Goal: Task Accomplishment & Management: Manage account settings

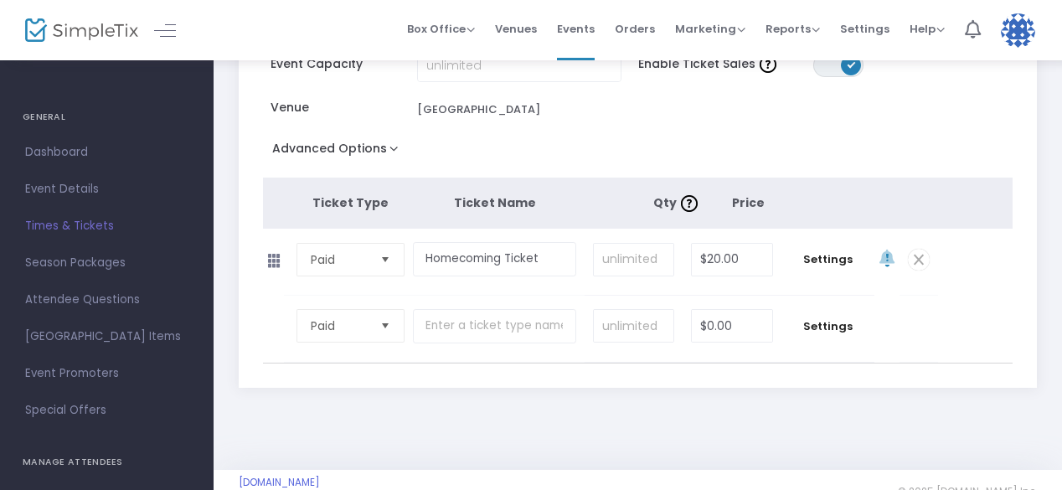
scroll to position [240, 0]
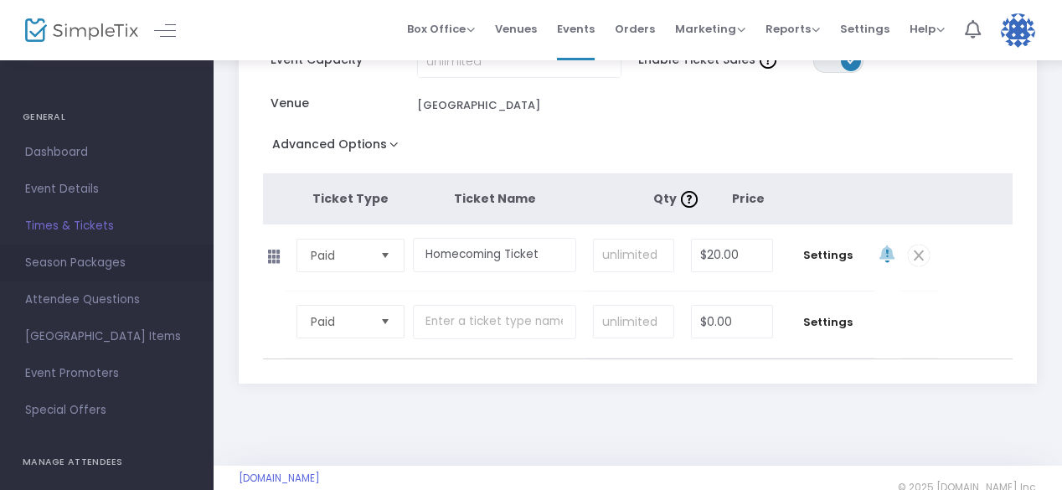
click at [75, 262] on span "Season Packages" at bounding box center [106, 263] width 163 height 22
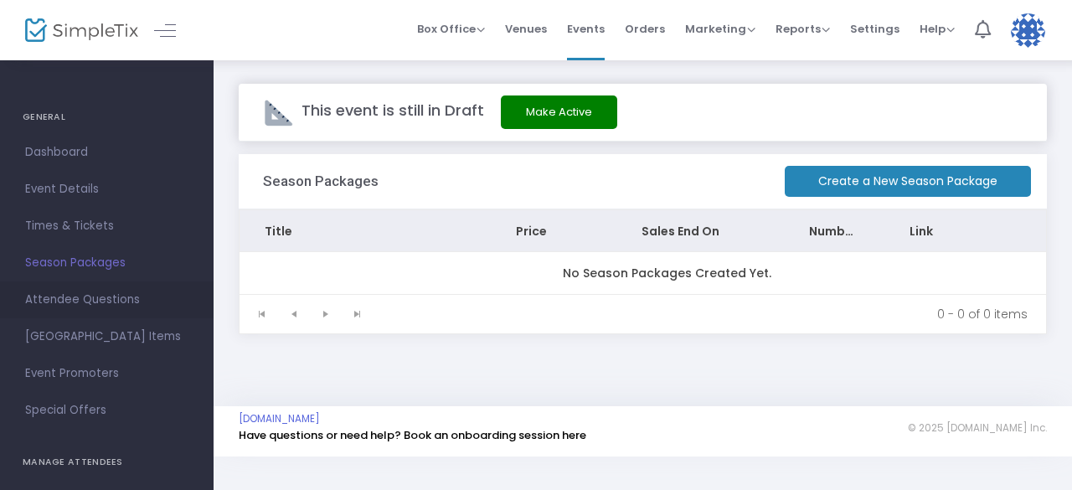
click at [65, 294] on span "Attendee Questions" at bounding box center [106, 300] width 163 height 22
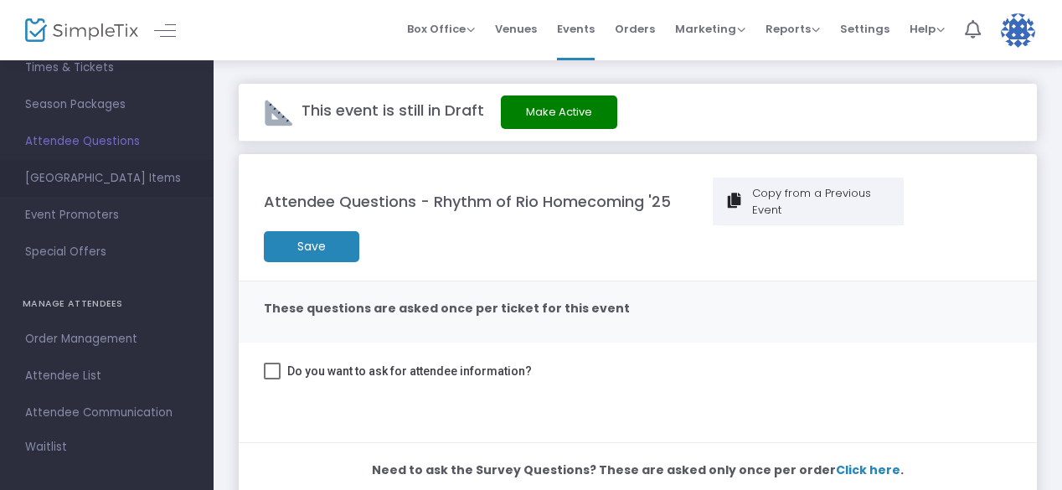
scroll to position [162, 0]
click at [106, 212] on span "Event Promoters" at bounding box center [106, 211] width 163 height 22
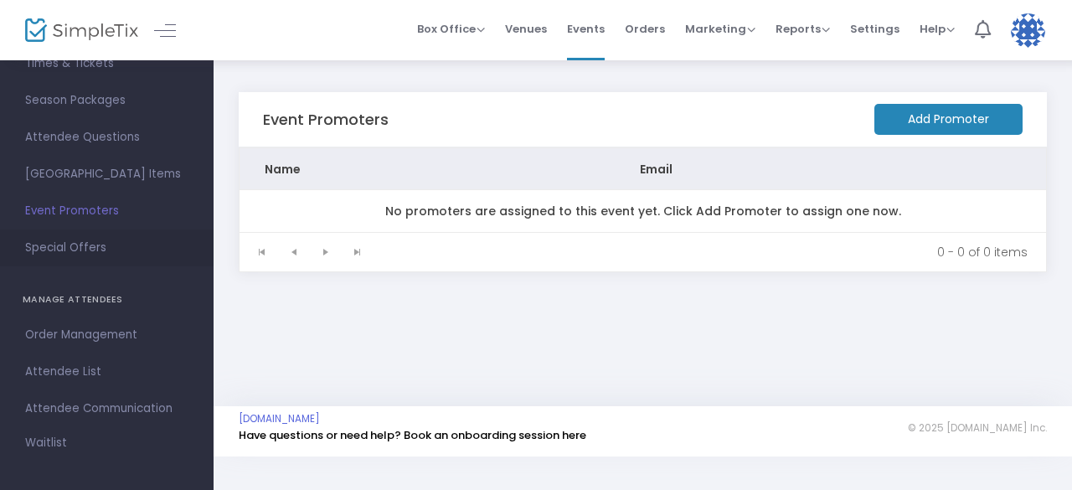
click at [105, 247] on span "Special Offers" at bounding box center [106, 248] width 163 height 22
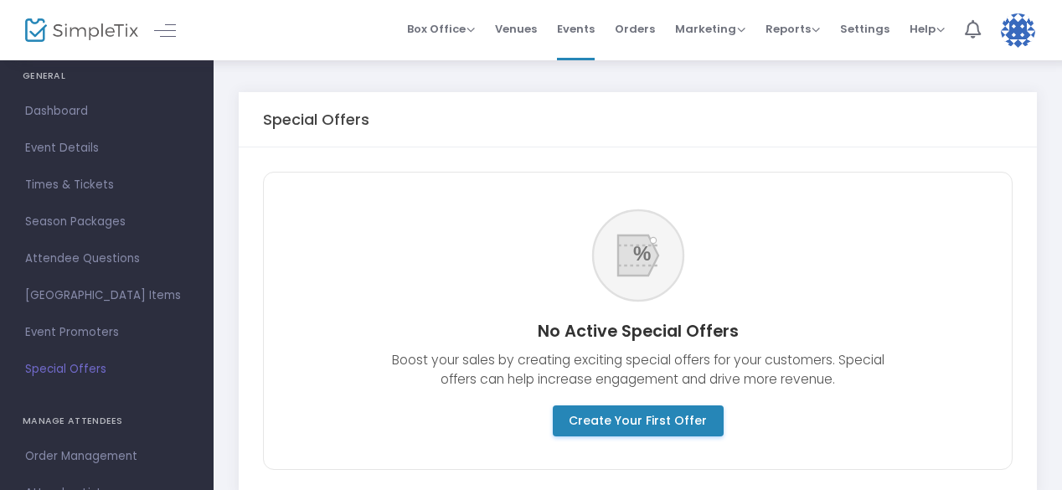
scroll to position [40, 0]
click at [95, 157] on span "Event Details" at bounding box center [106, 149] width 163 height 22
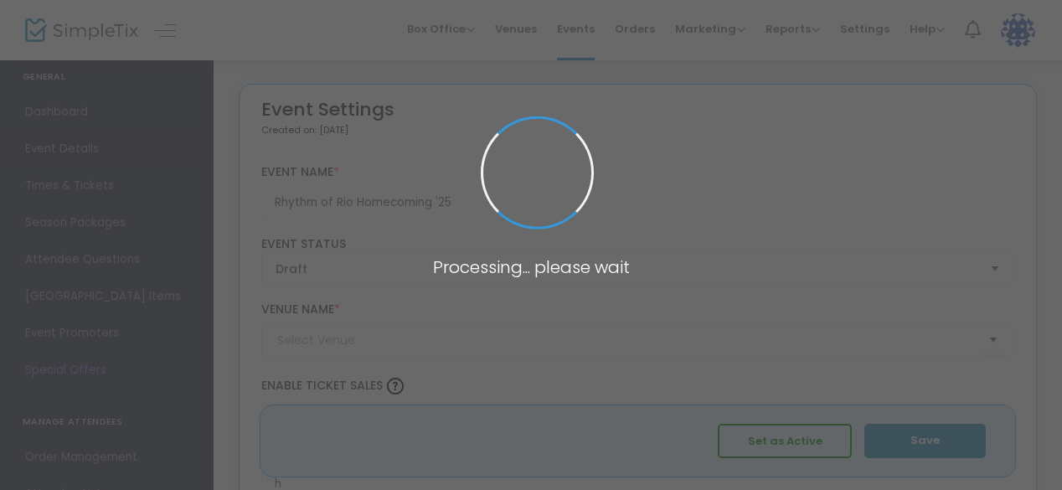
type input "[GEOGRAPHIC_DATA]"
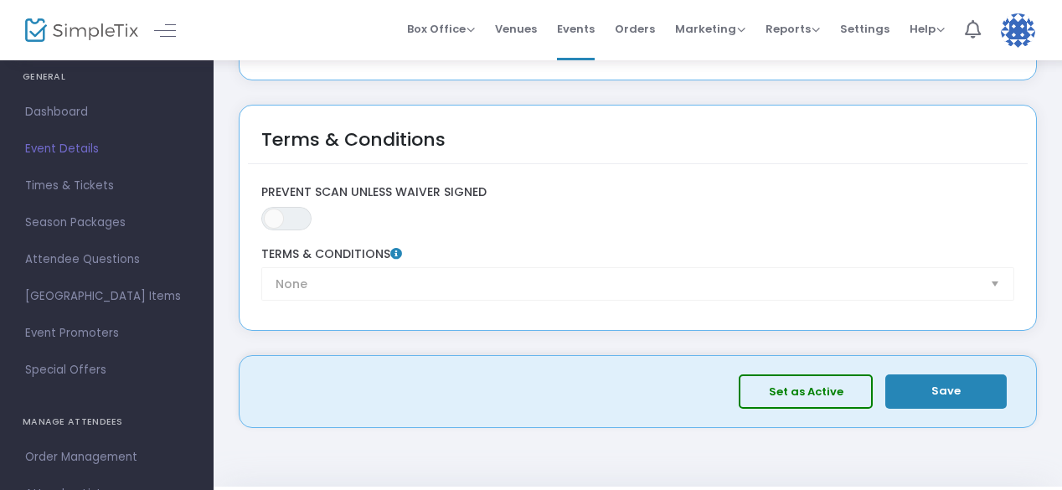
scroll to position [2664, 0]
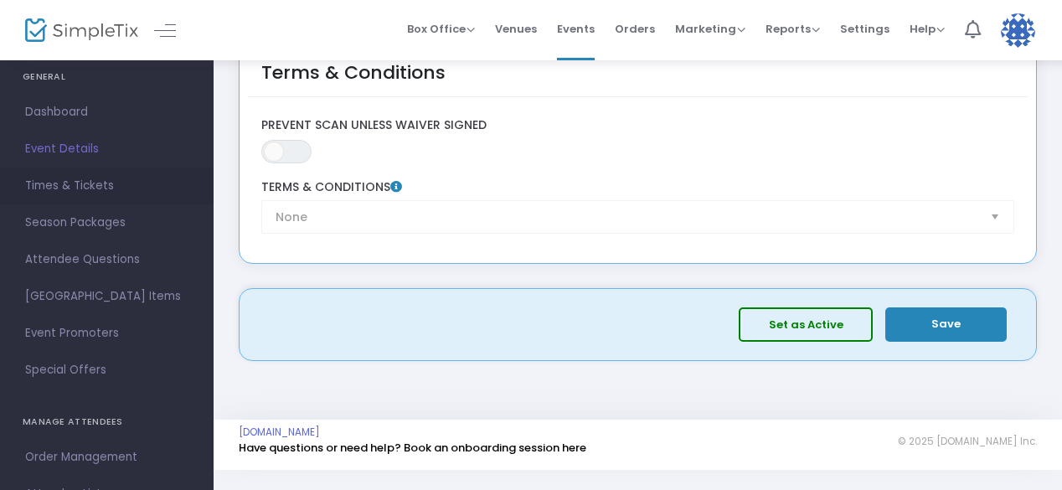
click at [137, 175] on span "Times & Tickets" at bounding box center [106, 186] width 163 height 22
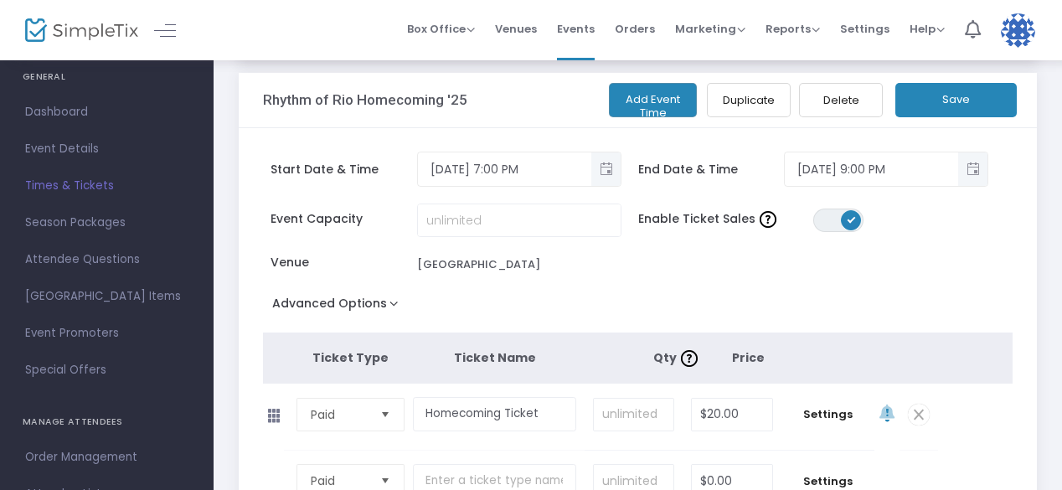
scroll to position [82, 0]
click at [377, 317] on button "Advanced Options" at bounding box center [339, 306] width 152 height 30
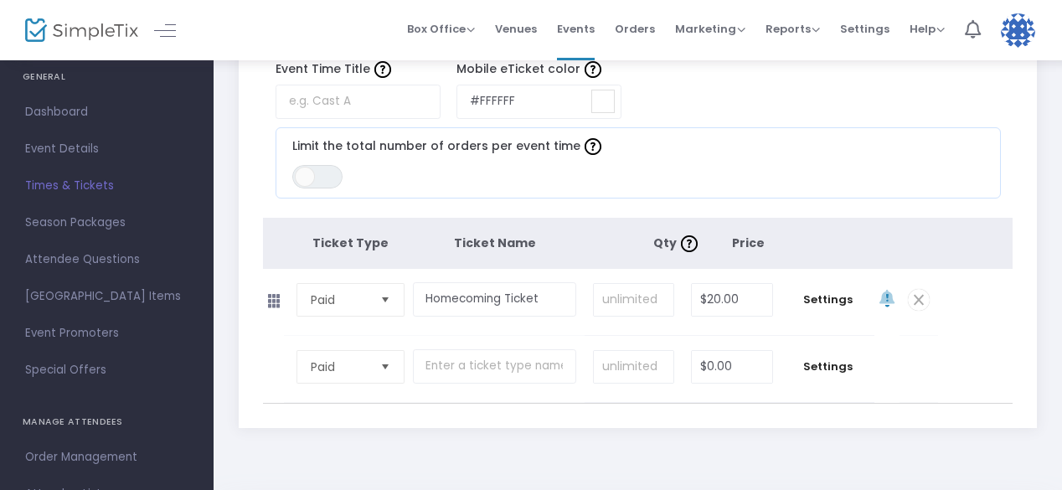
scroll to position [359, 0]
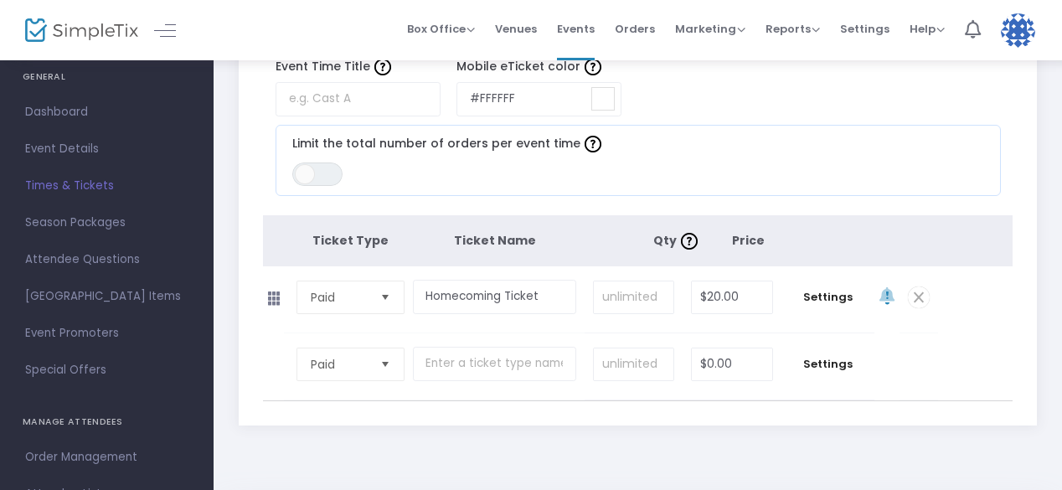
click at [281, 306] on icon at bounding box center [273, 299] width 34 height 26
click at [275, 299] on icon at bounding box center [273, 299] width 34 height 26
click at [838, 295] on span "Settings" at bounding box center [828, 297] width 76 height 17
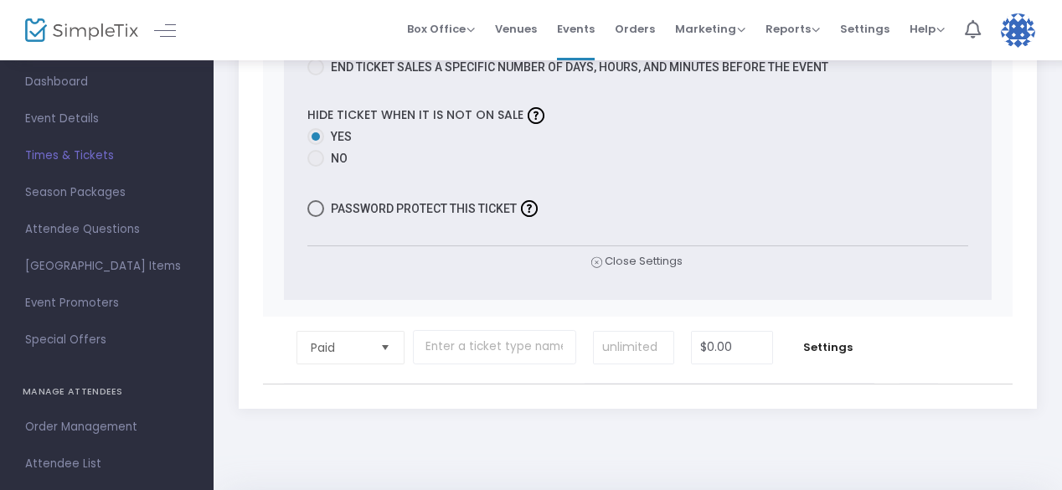
scroll to position [74, 0]
click at [727, 36] on div "Marketing Promo Codes Quantity Discounts Affiliate" at bounding box center [710, 29] width 70 height 17
click at [734, 32] on span "Marketing" at bounding box center [710, 29] width 70 height 16
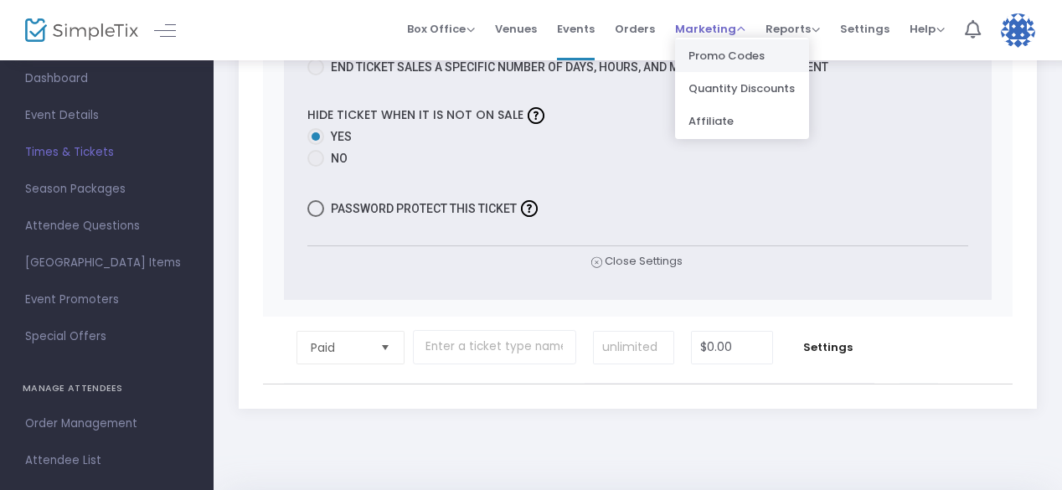
click at [748, 64] on li "Promo Codes" at bounding box center [742, 55] width 134 height 33
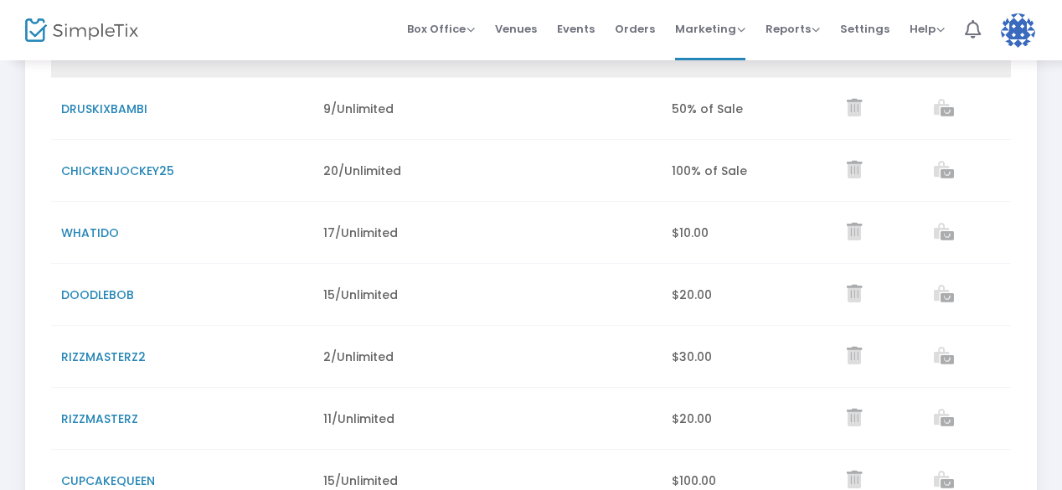
scroll to position [281, 0]
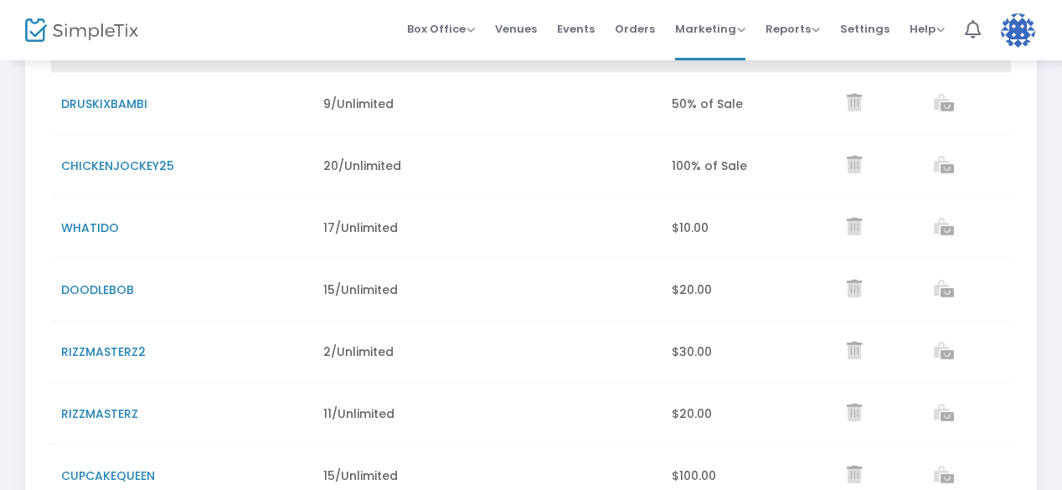
click at [591, 160] on td "Data table" at bounding box center [574, 166] width 174 height 62
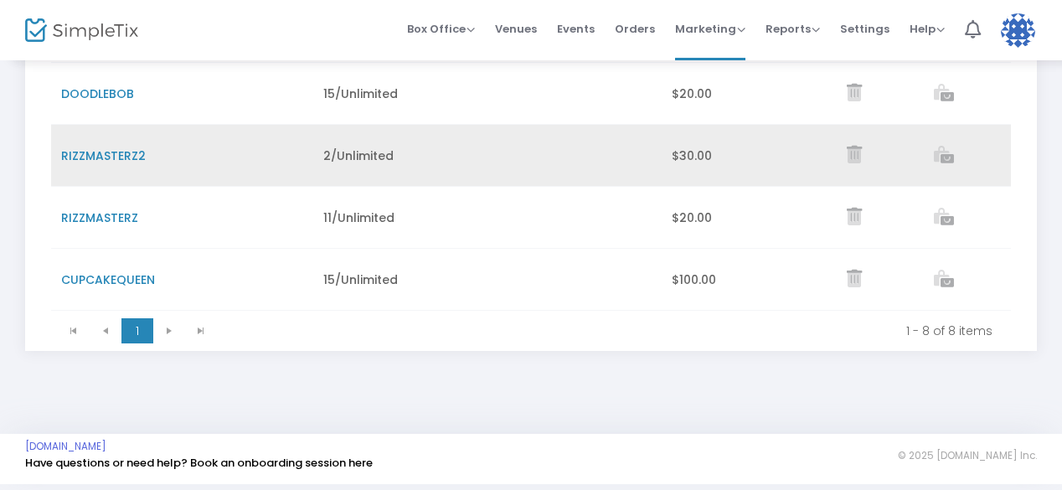
scroll to position [503, 0]
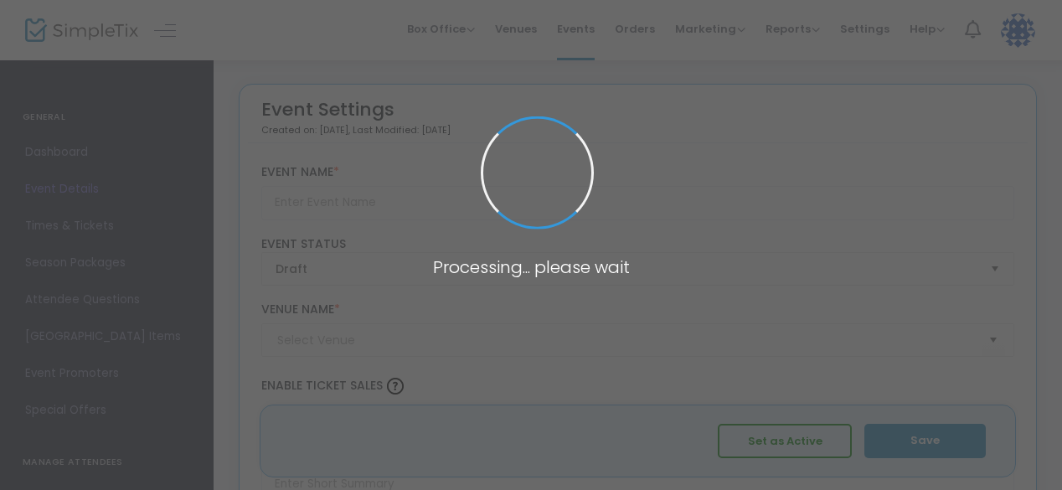
type input "Rhythm of Rio Homecoming '25"
type textarea "Rio is a vibrant explosion of music, dance, and color, where samba rhythms fill…"
type input "Buy Tickets"
type input "[GEOGRAPHIC_DATA]"
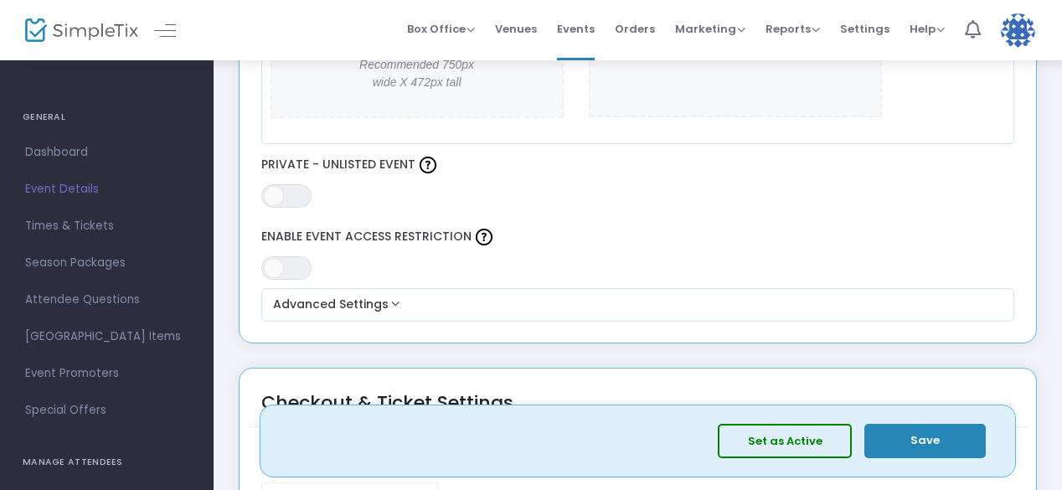
scroll to position [981, 0]
click at [82, 17] on div at bounding box center [66, 30] width 82 height 60
click at [82, 23] on img at bounding box center [81, 30] width 113 height 24
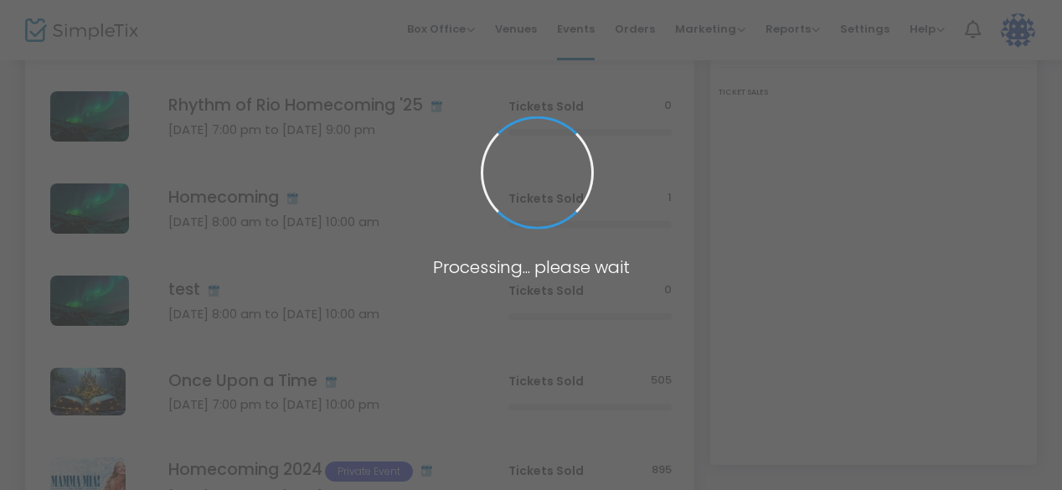
scroll to position [386, 0]
